Goal: Task Accomplishment & Management: Use online tool/utility

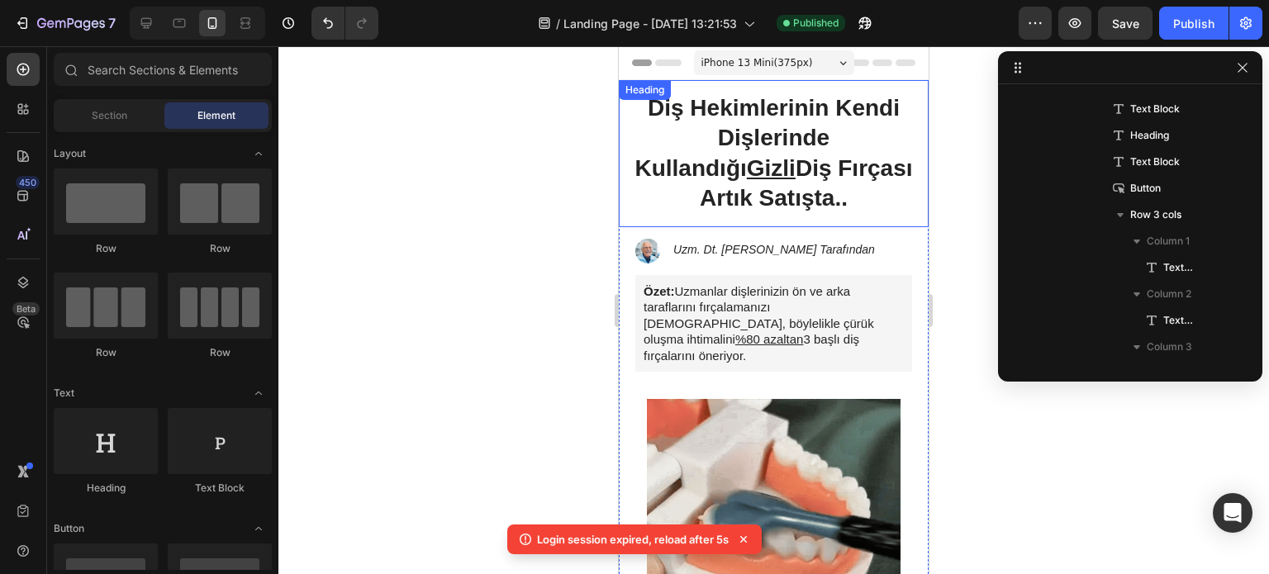
click at [806, 140] on h1 "Diş Hekimlerinin Kendi Dişlerinde Kullandığı Gizli Diş Fırçası Artık Satışta.." at bounding box center [774, 153] width 310 height 147
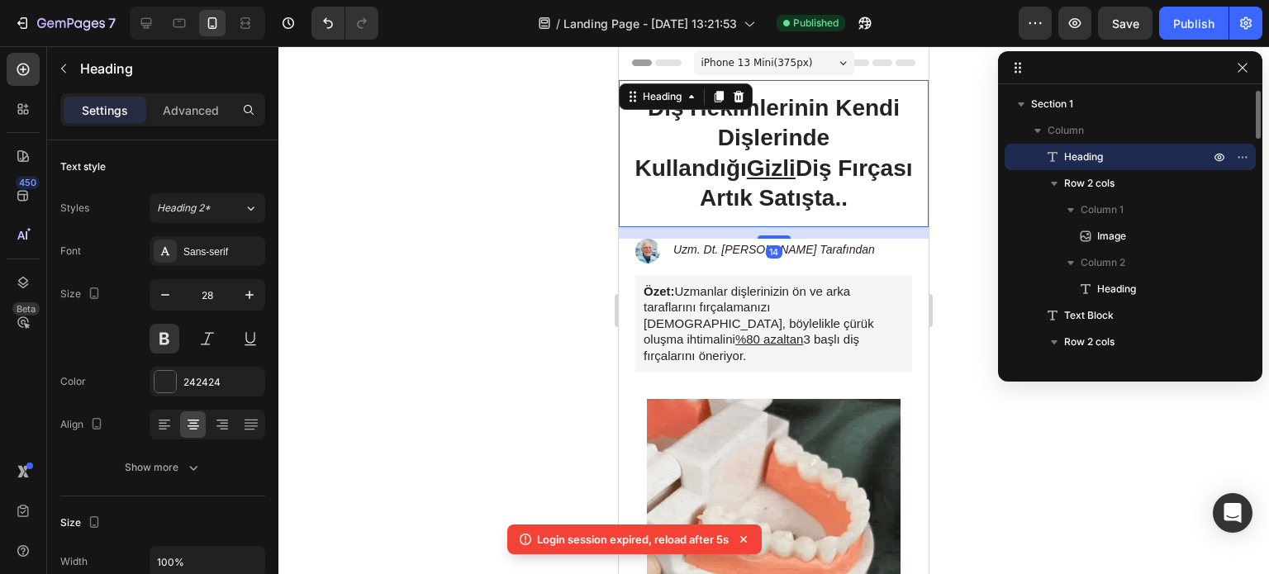
click at [830, 159] on h1 "Diş Hekimlerinin Kendi Dişlerinde Kullandığı Gizli Diş Fırçası Artık Satışta.." at bounding box center [774, 153] width 310 height 147
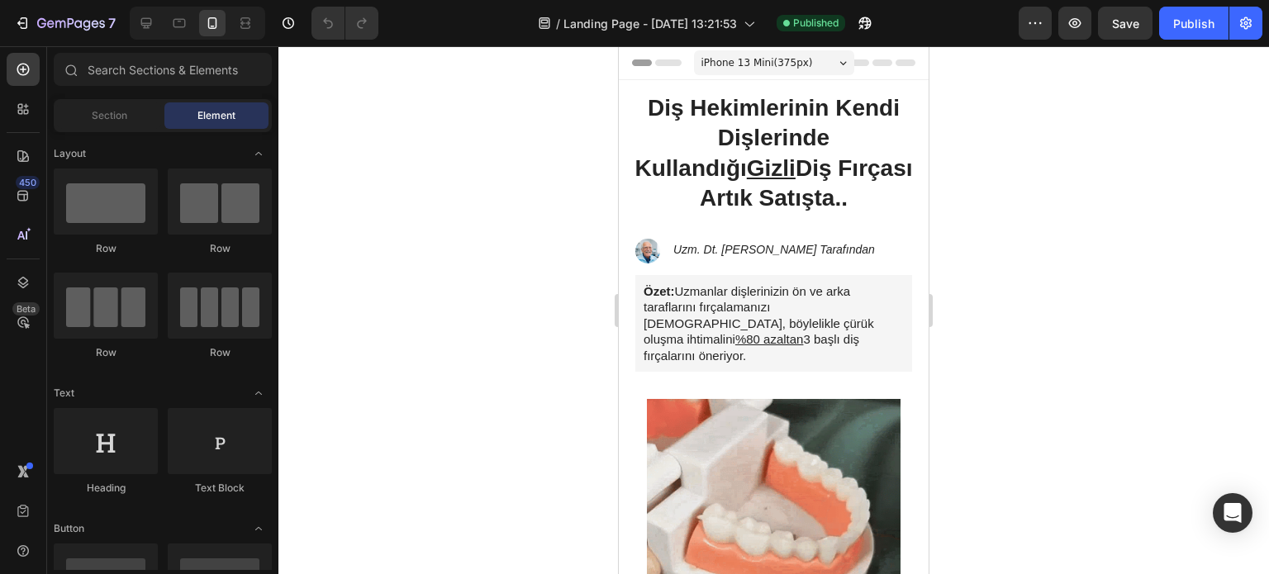
click at [826, 171] on h1 "Diş Hekimlerinin Kendi Dişlerinde Kullandığı Gizli Diş Fırçası Artık Satışta.." at bounding box center [774, 153] width 310 height 147
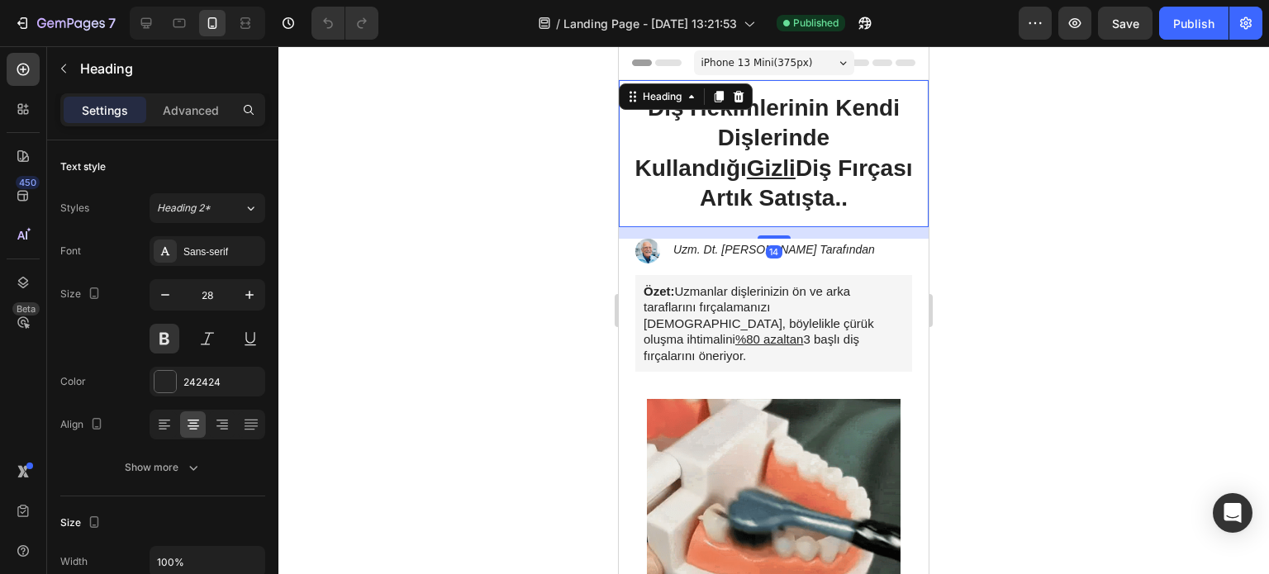
click at [826, 171] on h1 "Diş Hekimlerinin Kendi Dişlerinde Kullandığı Gizli Diş Fırçası Artık Satışta.." at bounding box center [774, 153] width 310 height 147
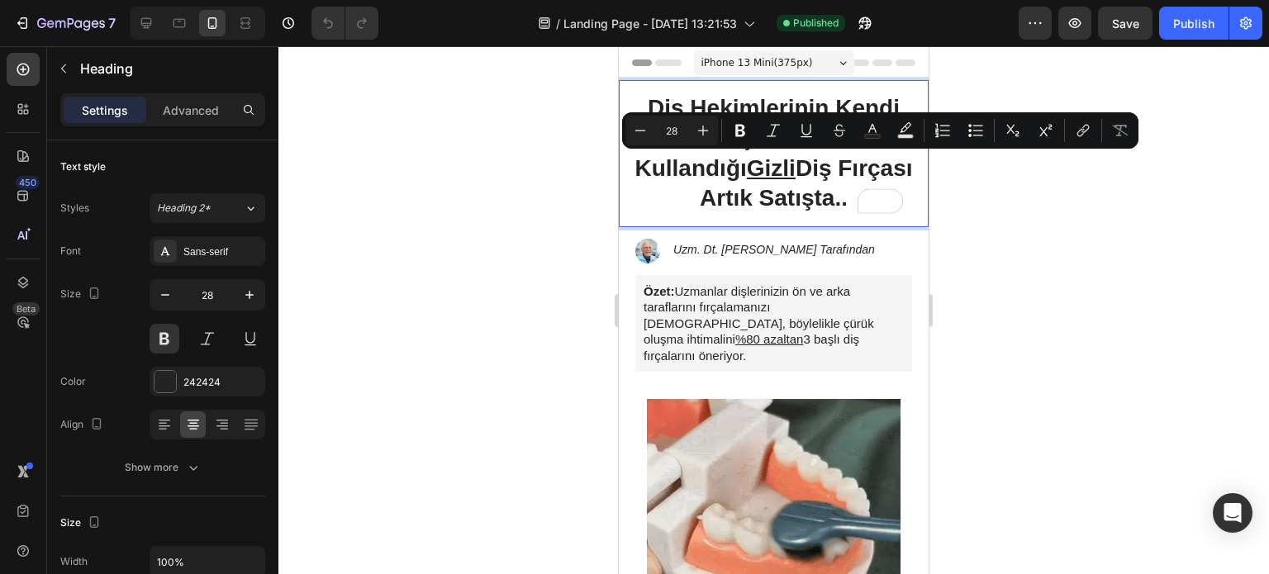
drag, startPoint x: 830, startPoint y: 174, endPoint x: 823, endPoint y: 199, distance: 26.5
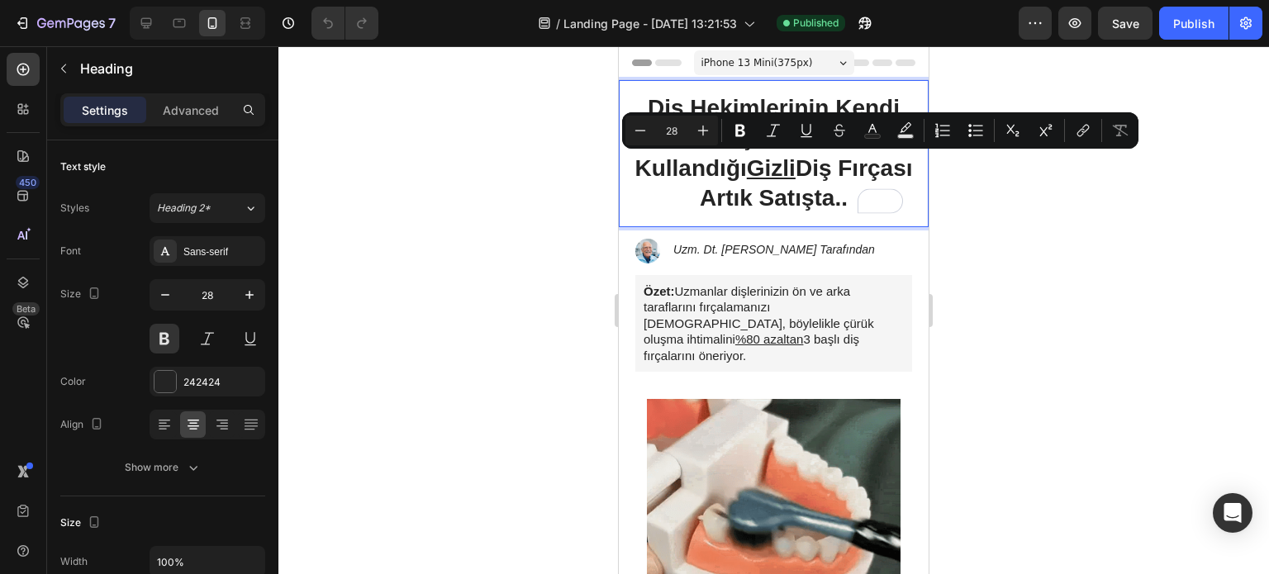
click at [823, 199] on p "Diş Hekimlerinin Kendi Dişlerinde Kullandığı Gizli Diş Fırçası Artık Satışta.." at bounding box center [773, 153] width 283 height 121
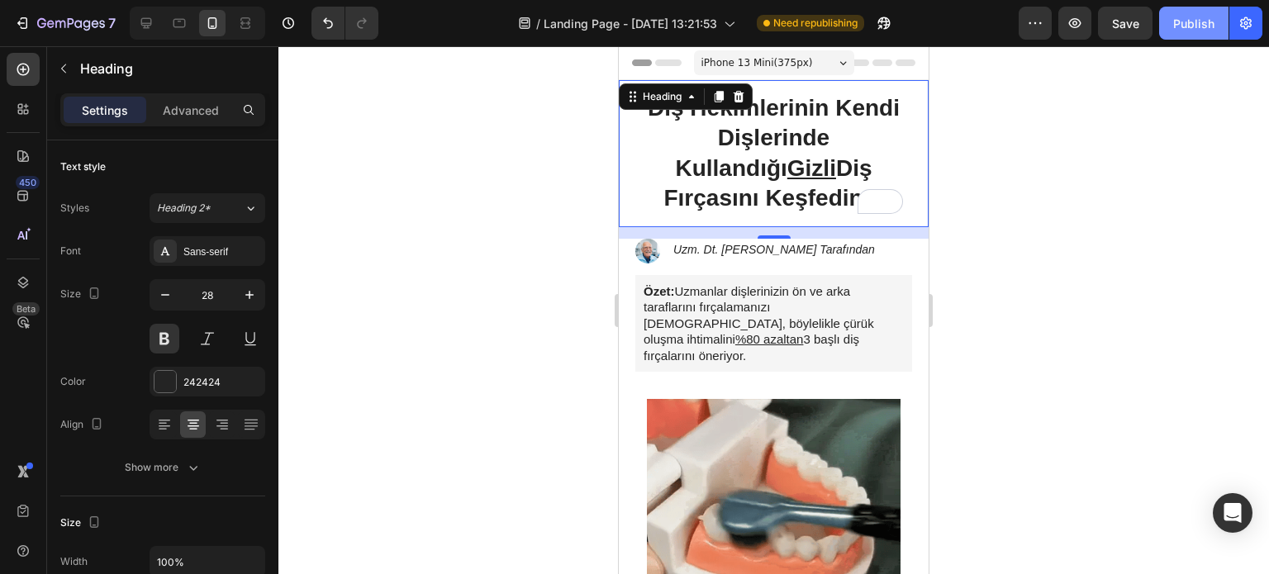
click at [1198, 36] on button "Publish" at bounding box center [1193, 23] width 69 height 33
